Goal: Transaction & Acquisition: Purchase product/service

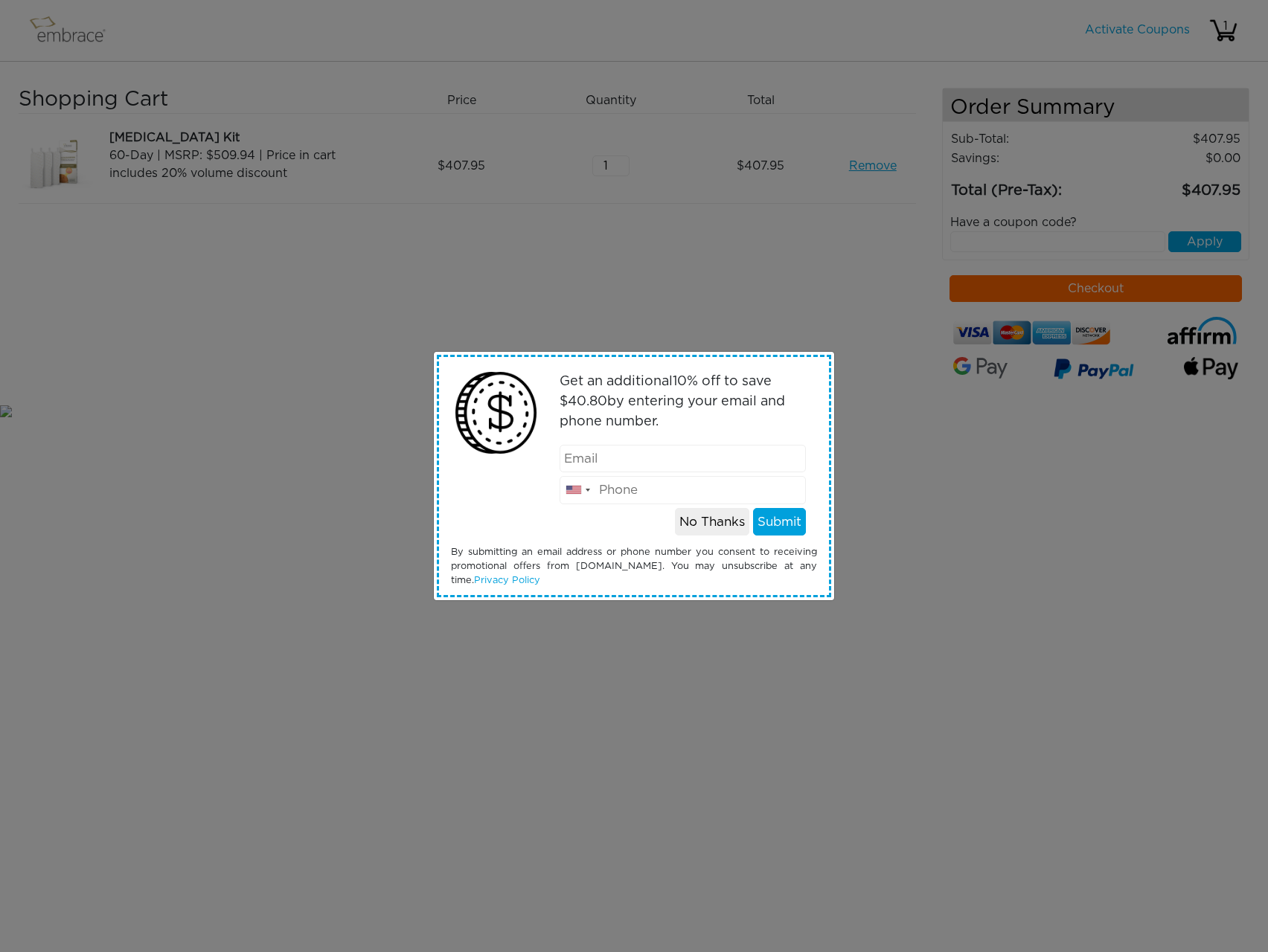
click at [654, 468] on input "email" at bounding box center [683, 459] width 247 height 29
click at [730, 405] on p "Get an additional 10 % off to save $ 40.80 by entering your email and phone num…" at bounding box center [683, 402] width 247 height 60
click at [722, 526] on button "No Thanks" at bounding box center [711, 523] width 74 height 29
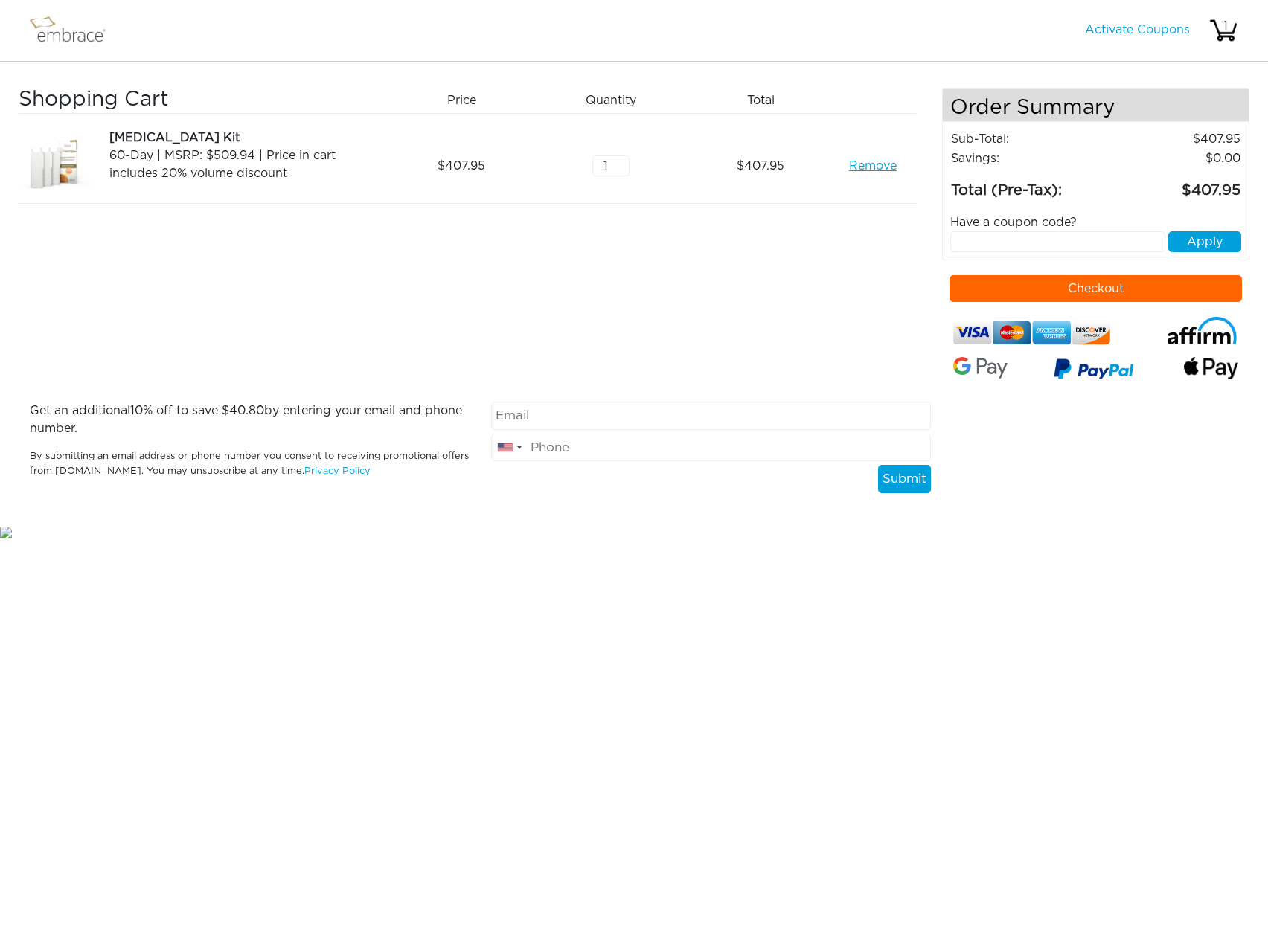
click at [1009, 243] on input "text" at bounding box center [1057, 242] width 216 height 21
paste input "SEPTEMBERSTEAL"
type input "SEPTEMBERSTEAL"
click at [1224, 248] on button "Apply" at bounding box center [1204, 242] width 73 height 21
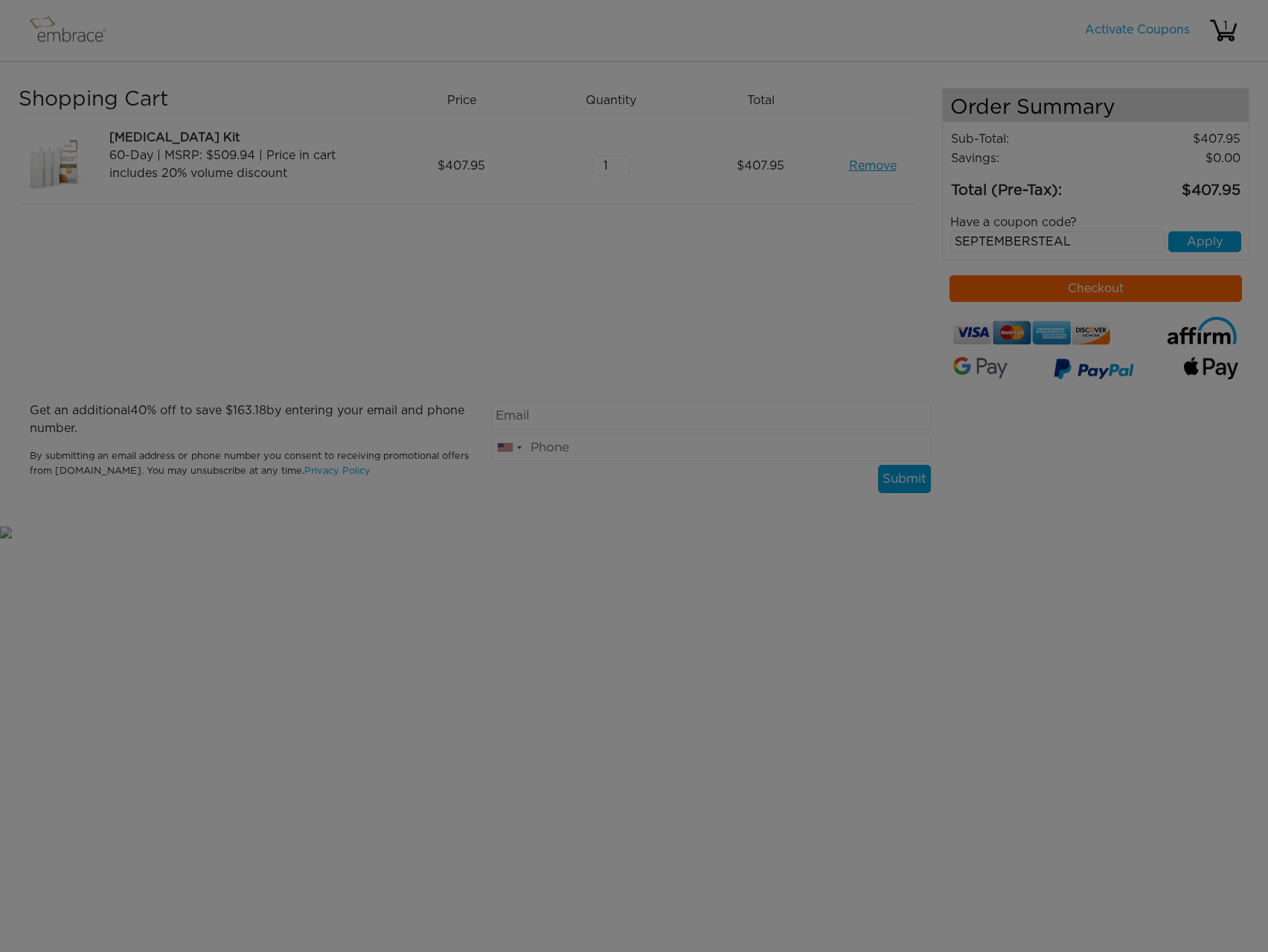
click at [1218, 243] on body "Activate Coupons Hello, 1 Shopping Cart Price Quantity Qty Total Remove 1 :" at bounding box center [634, 270] width 1268 height 541
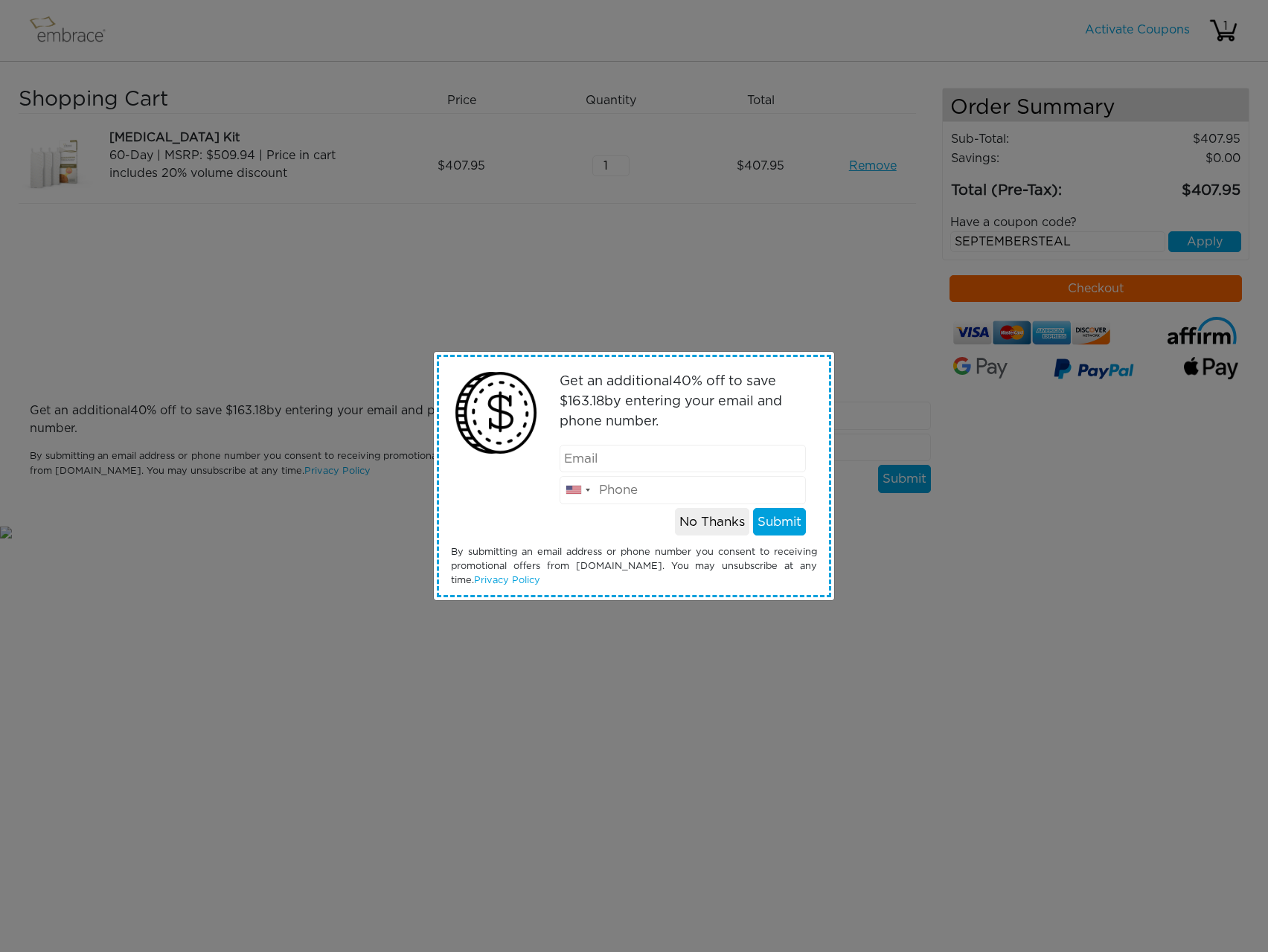
click at [656, 455] on input "email" at bounding box center [683, 459] width 247 height 29
type input "bperalta159@gmail.com"
type input "5706218316"
click at [779, 526] on button "Submit" at bounding box center [779, 523] width 53 height 29
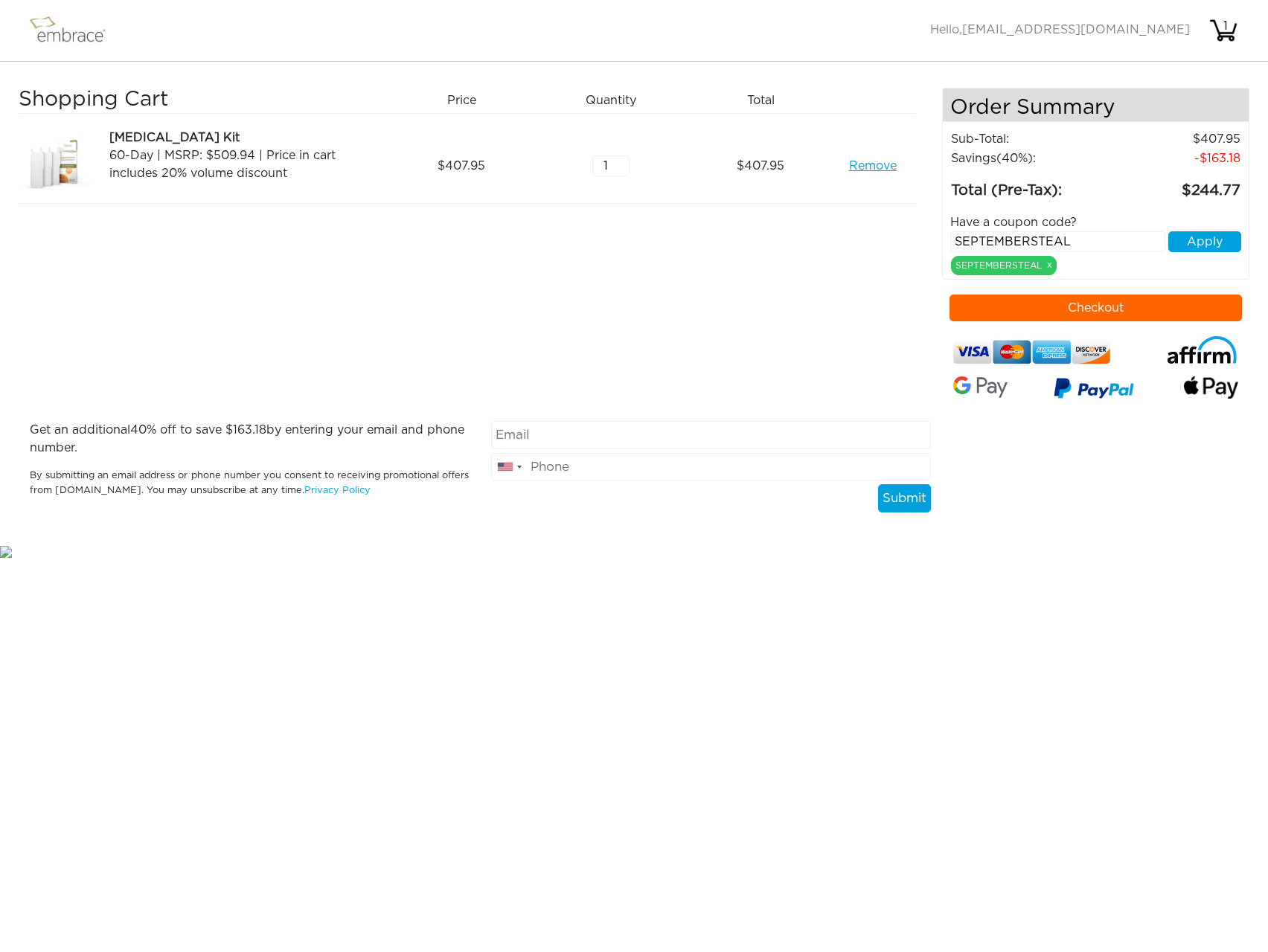
click at [1134, 314] on button "Checkout" at bounding box center [1096, 308] width 293 height 27
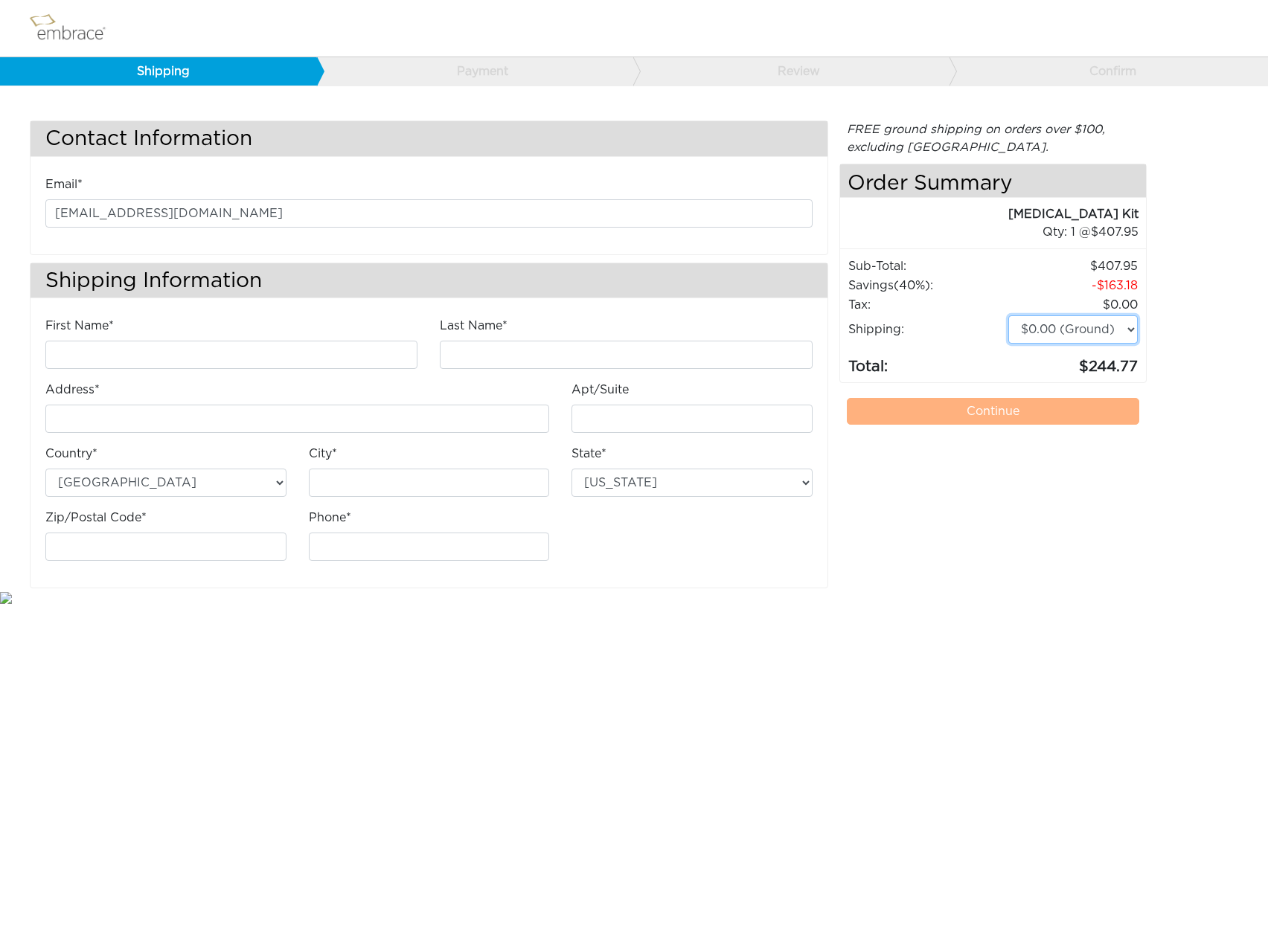
click at [1008, 315] on select "$0.00 (Ground) $15.00 (Express Saver) $20.00 (Two Day) $30.00 (Overnight)" at bounding box center [1072, 329] width 129 height 29
click at [1104, 340] on select "$0.00 (Ground) $15.00 (Express Saver) $20.00 (Two Day) $30.00 (Overnight)" at bounding box center [1072, 329] width 129 height 29
click at [186, 353] on input "First Name*" at bounding box center [231, 355] width 372 height 29
click at [184, 353] on input "First Name*" at bounding box center [231, 355] width 372 height 29
type input "[PERSON_NAME]"
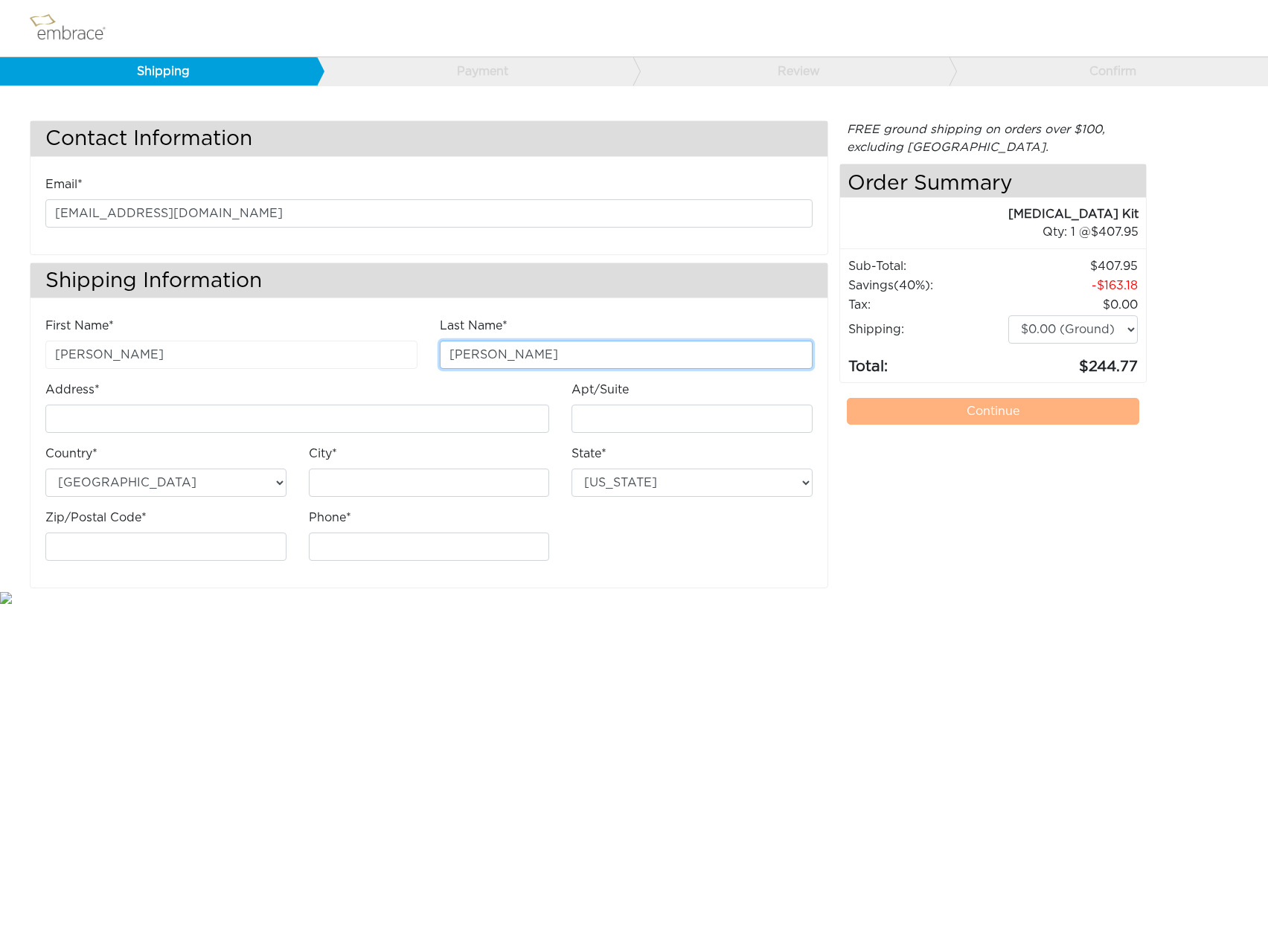
type input "Alvarez"
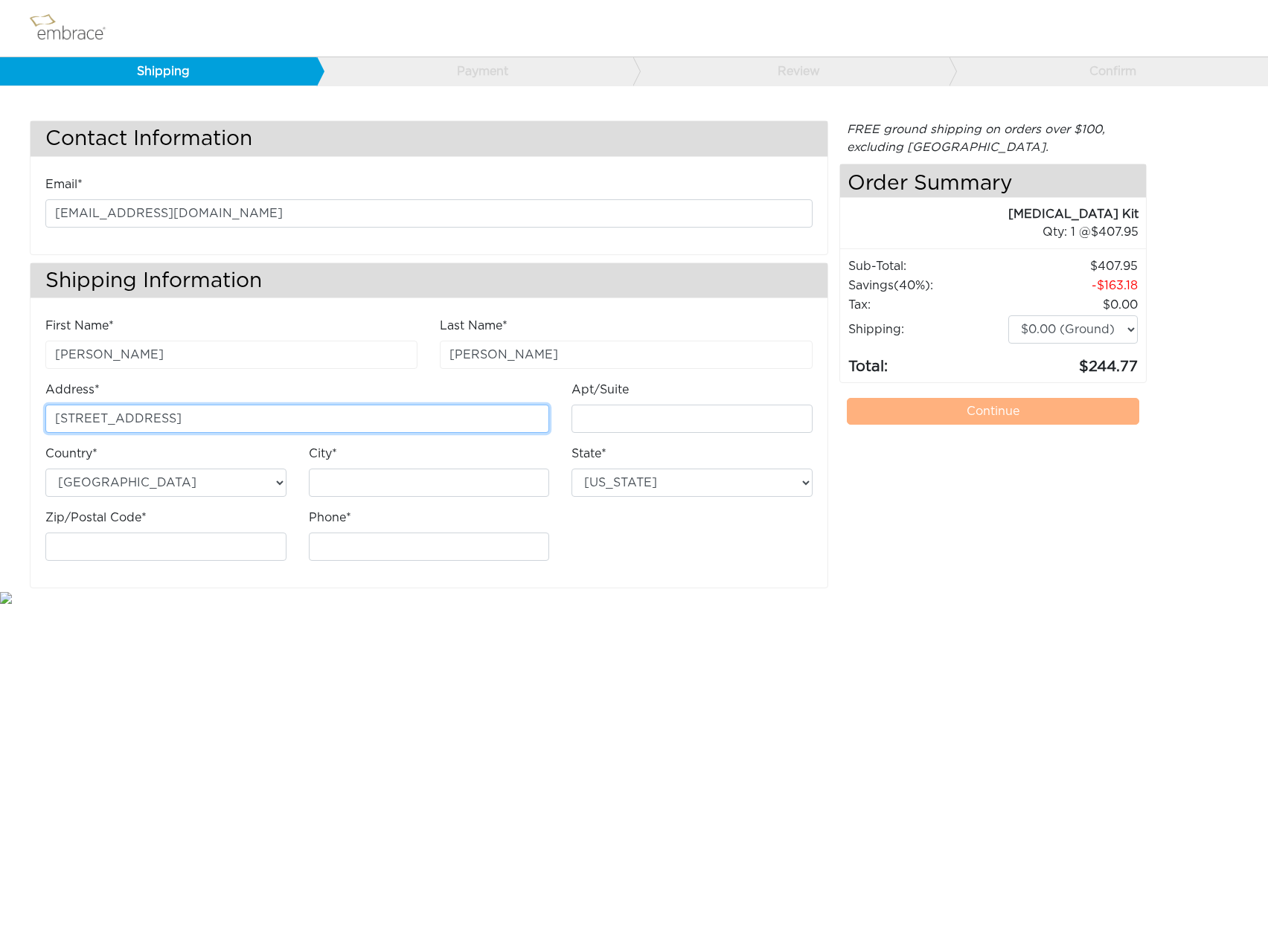
type input "12221 E Colonial Dr"
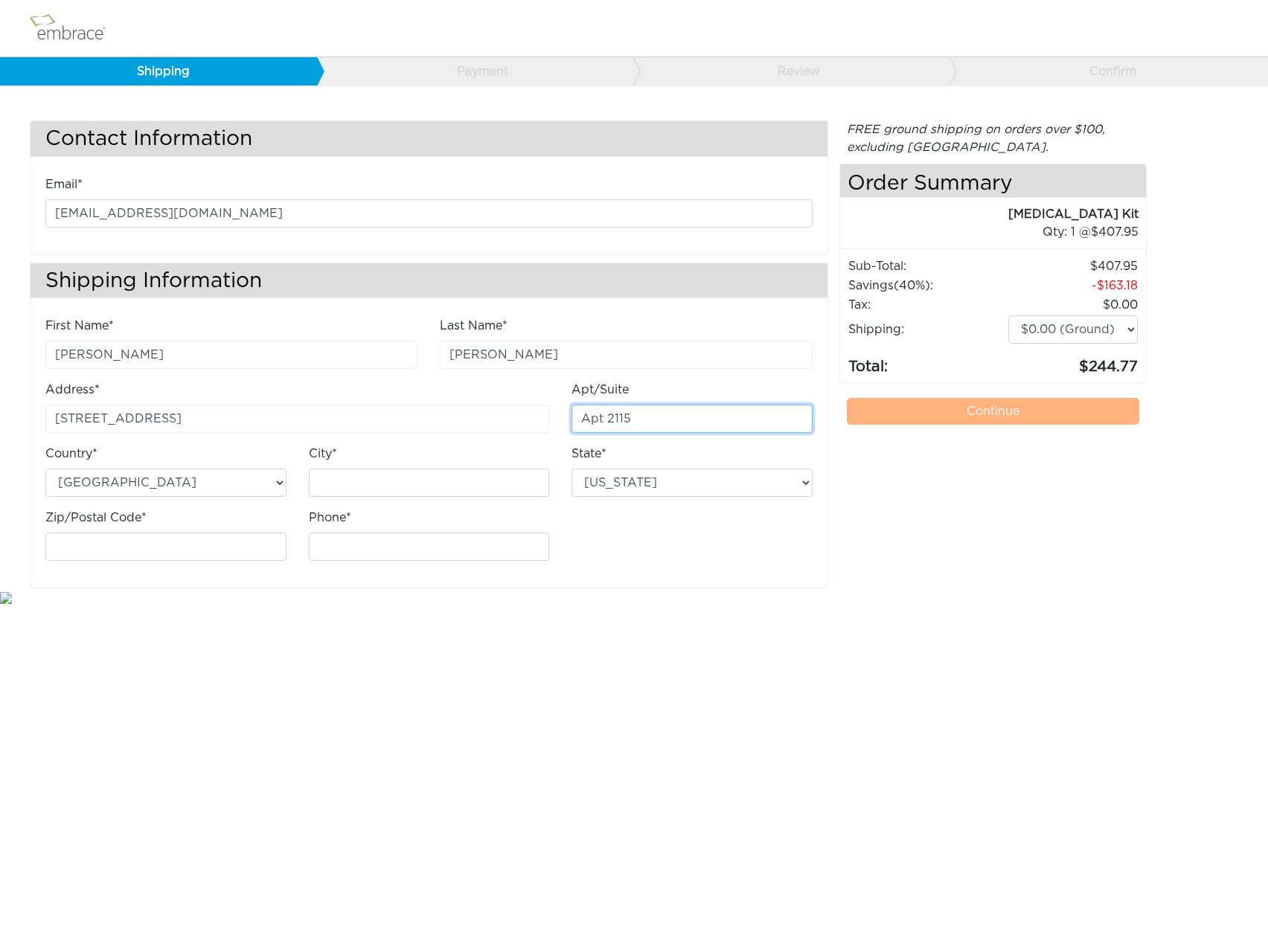
type input "Apt 2115"
type input "F"
type input "I"
type input "Orlando"
select select "FL"
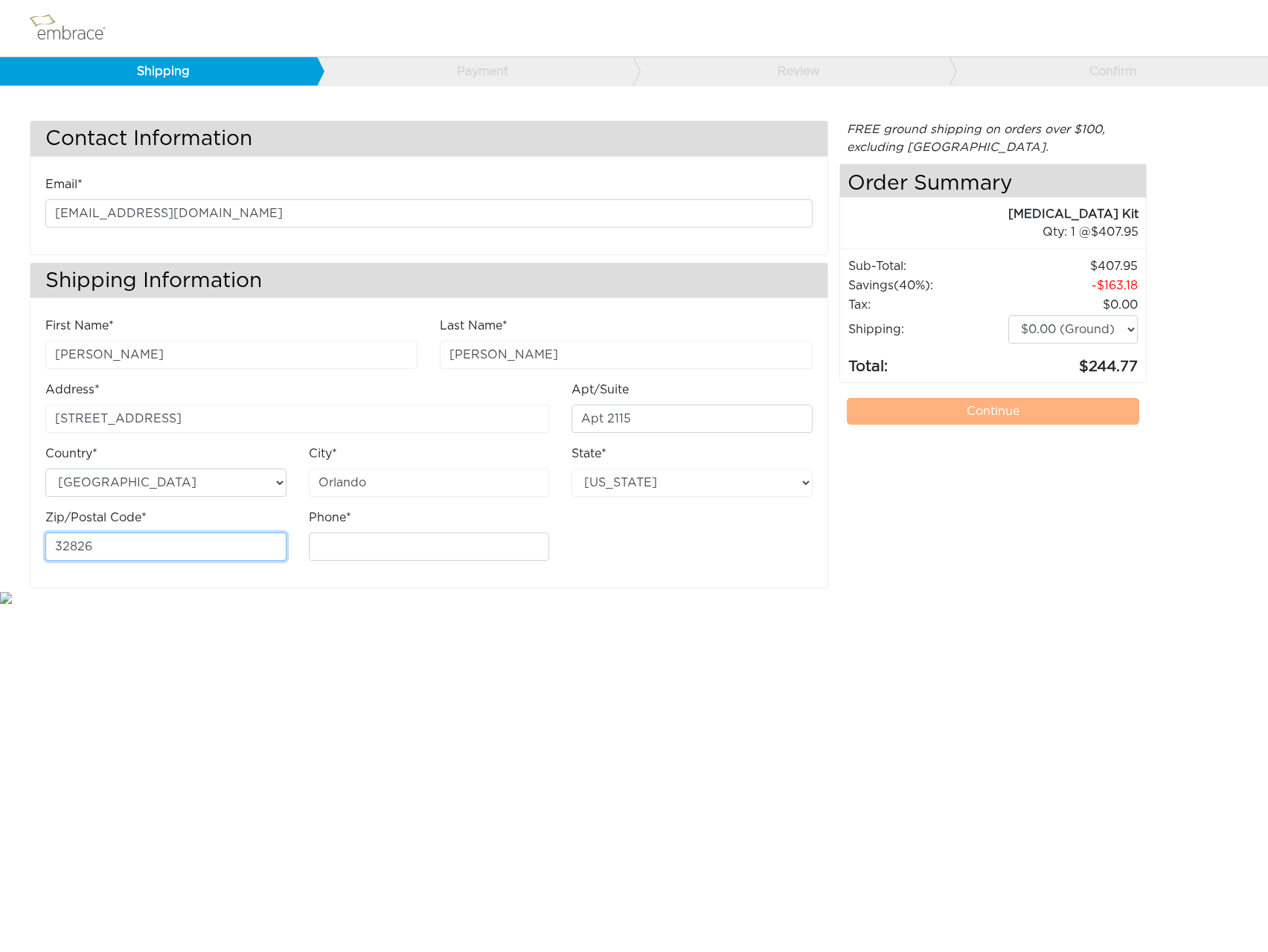
type input "32826"
type input "5706218316"
click at [1000, 478] on div "FREE ground shipping on orders over $100, excluding Australia. Any applicable i…" at bounding box center [993, 354] width 308 height 468
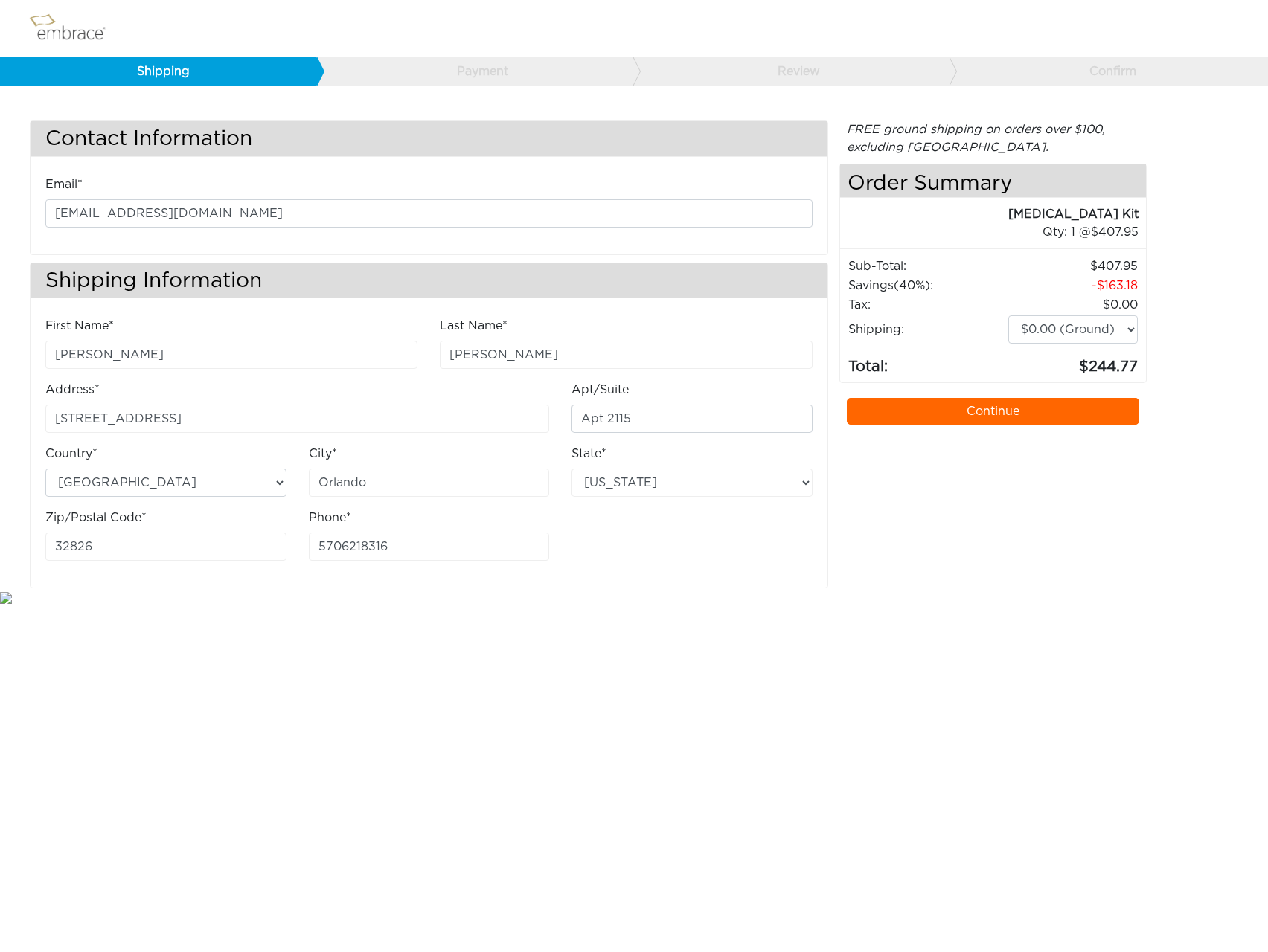
click at [1020, 415] on link "Continue" at bounding box center [993, 411] width 293 height 27
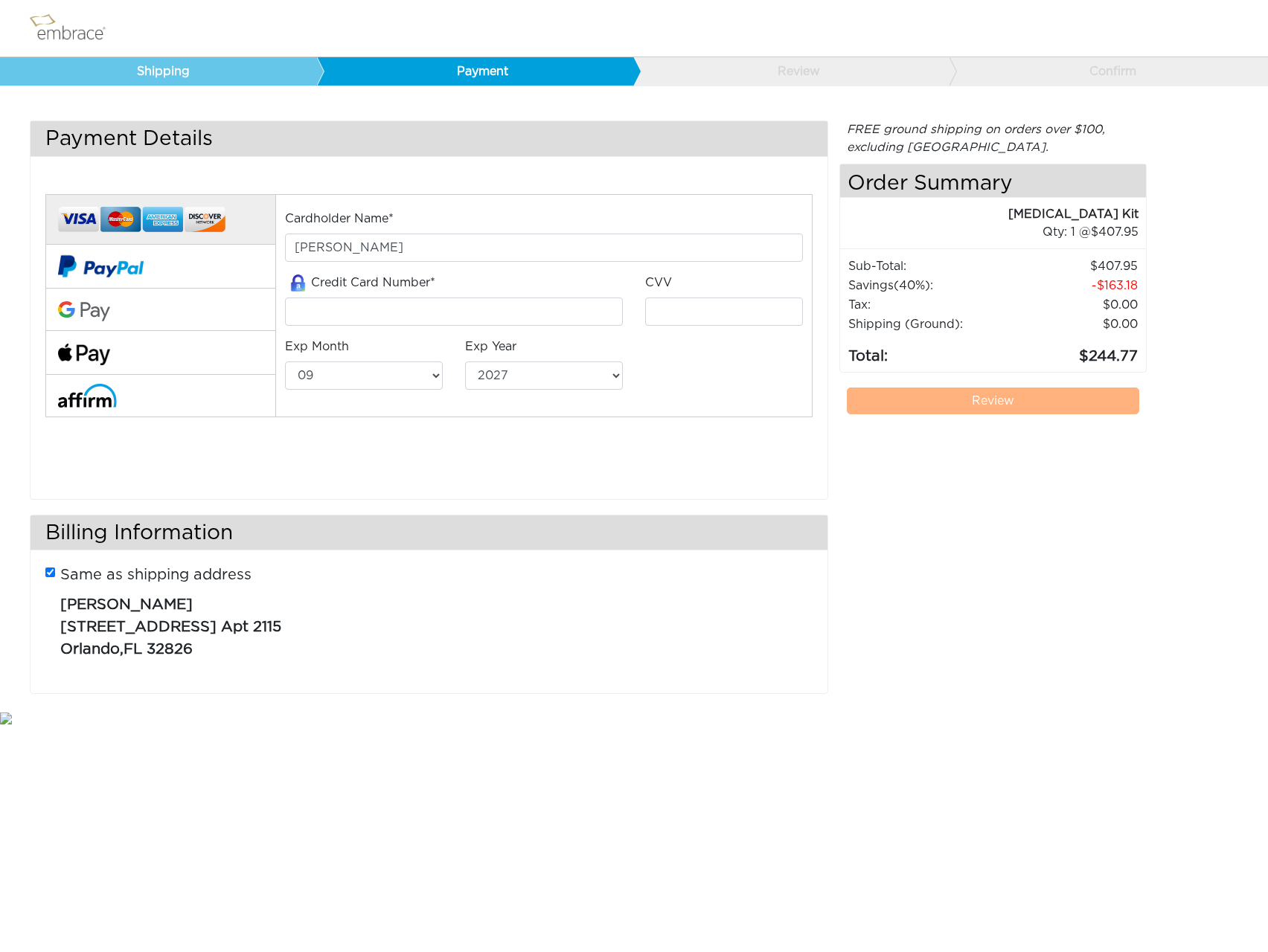
select select "9"
select select "2027"
click at [198, 271] on button at bounding box center [160, 266] width 230 height 44
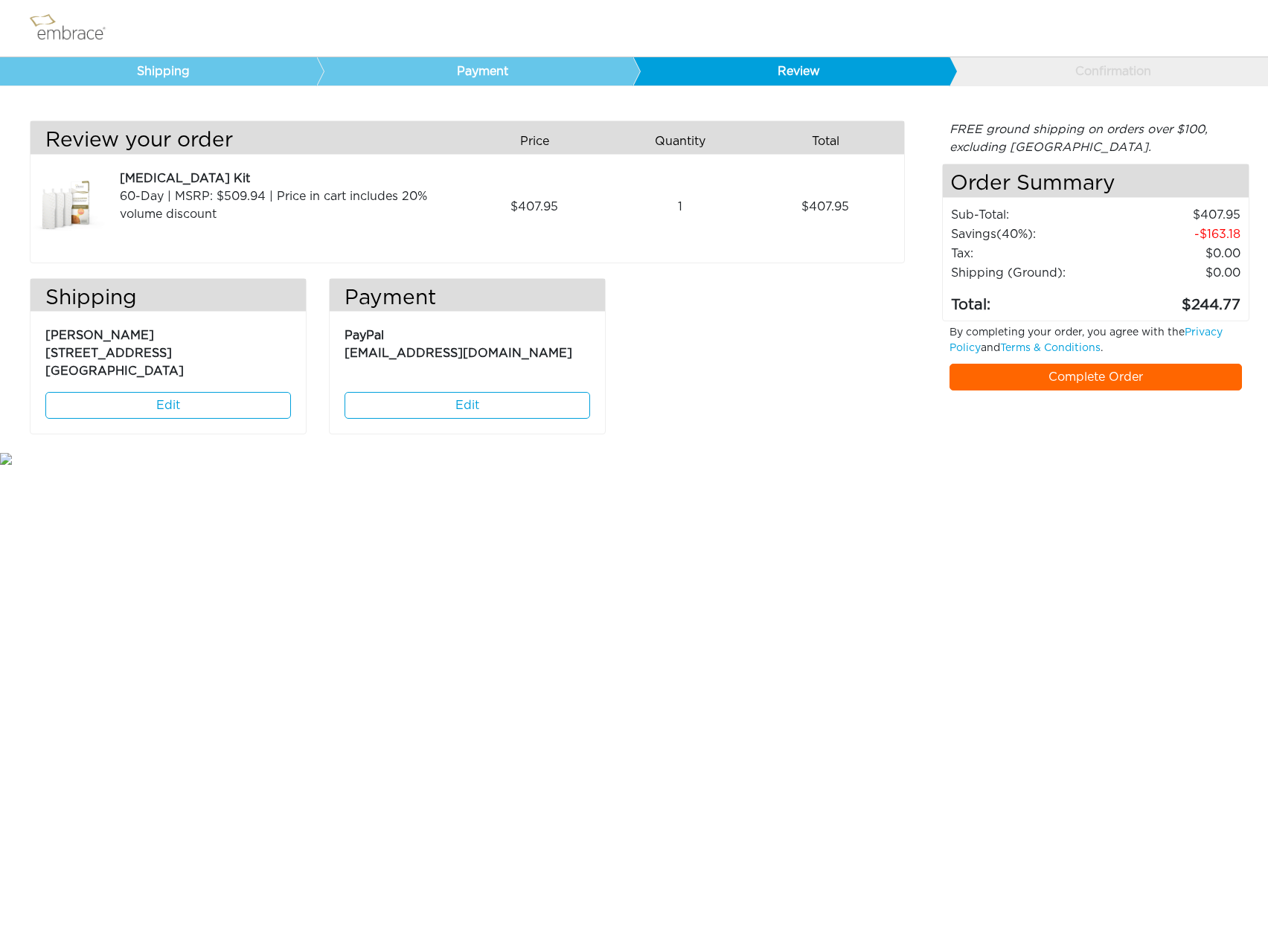
click at [1063, 384] on link "Complete Order" at bounding box center [1096, 377] width 293 height 27
